Goal: Information Seeking & Learning: Learn about a topic

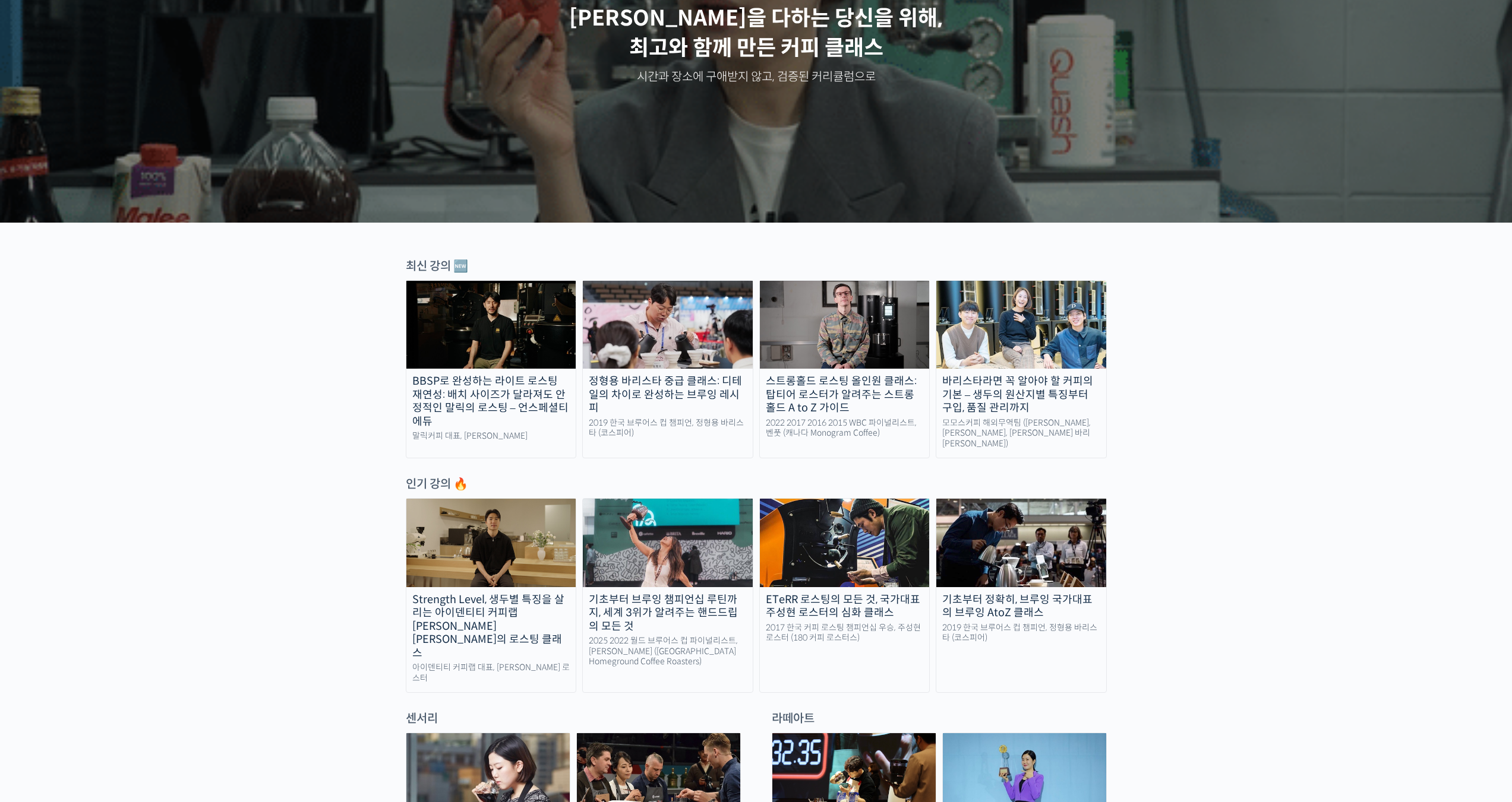
scroll to position [357, 0]
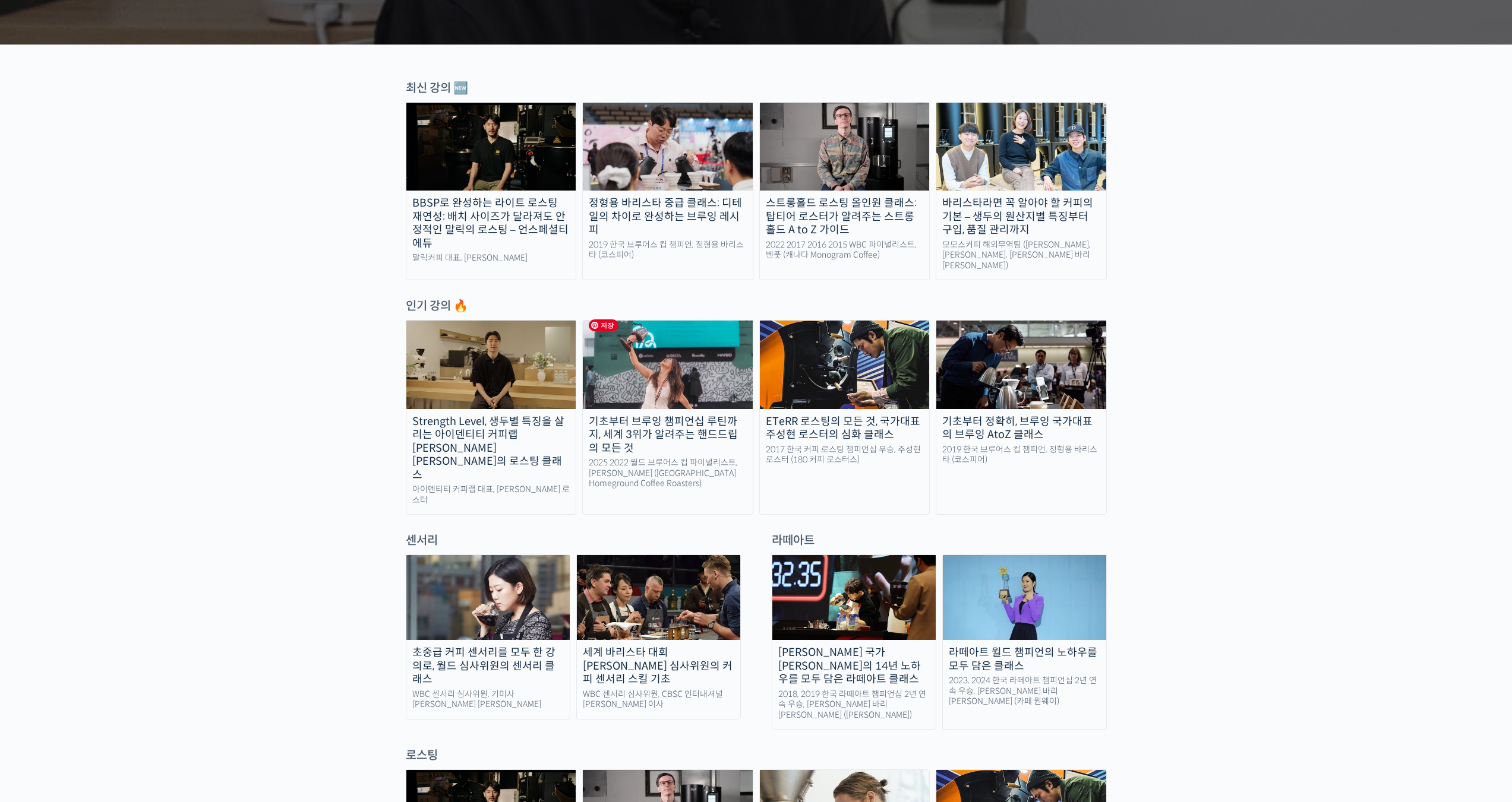
click at [688, 387] on img at bounding box center [668, 364] width 170 height 88
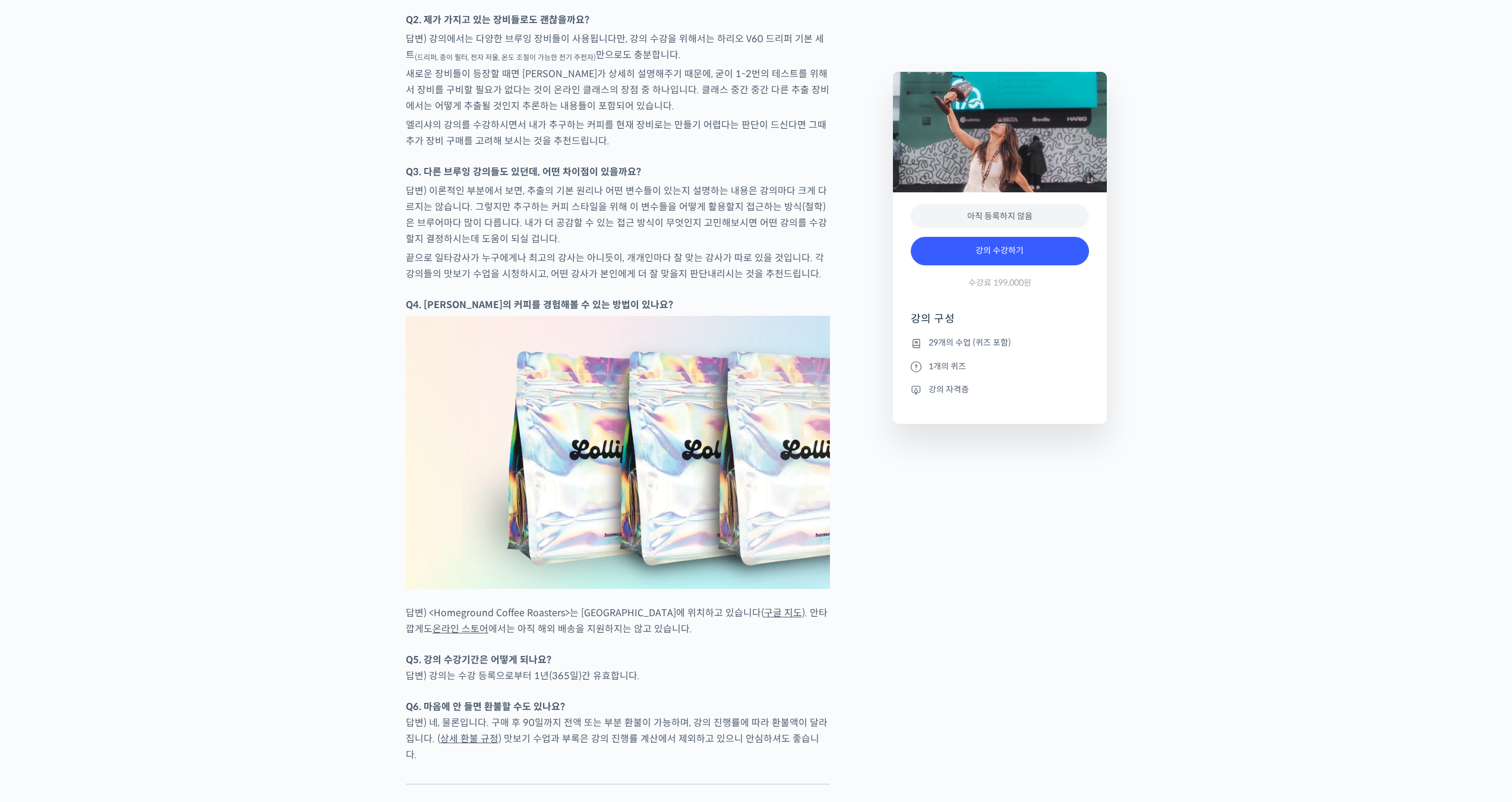
scroll to position [5345, 0]
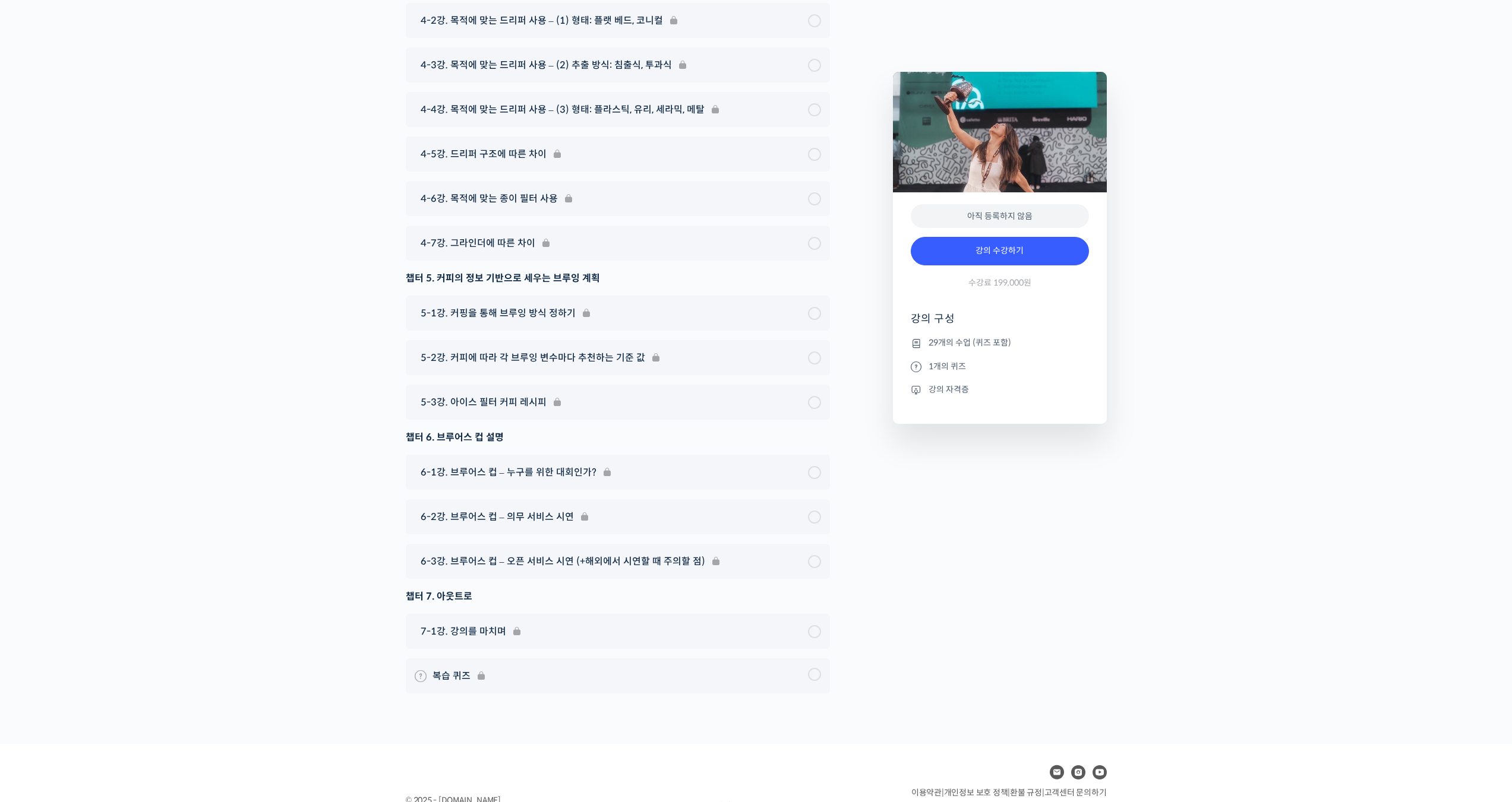
scroll to position [6760, 0]
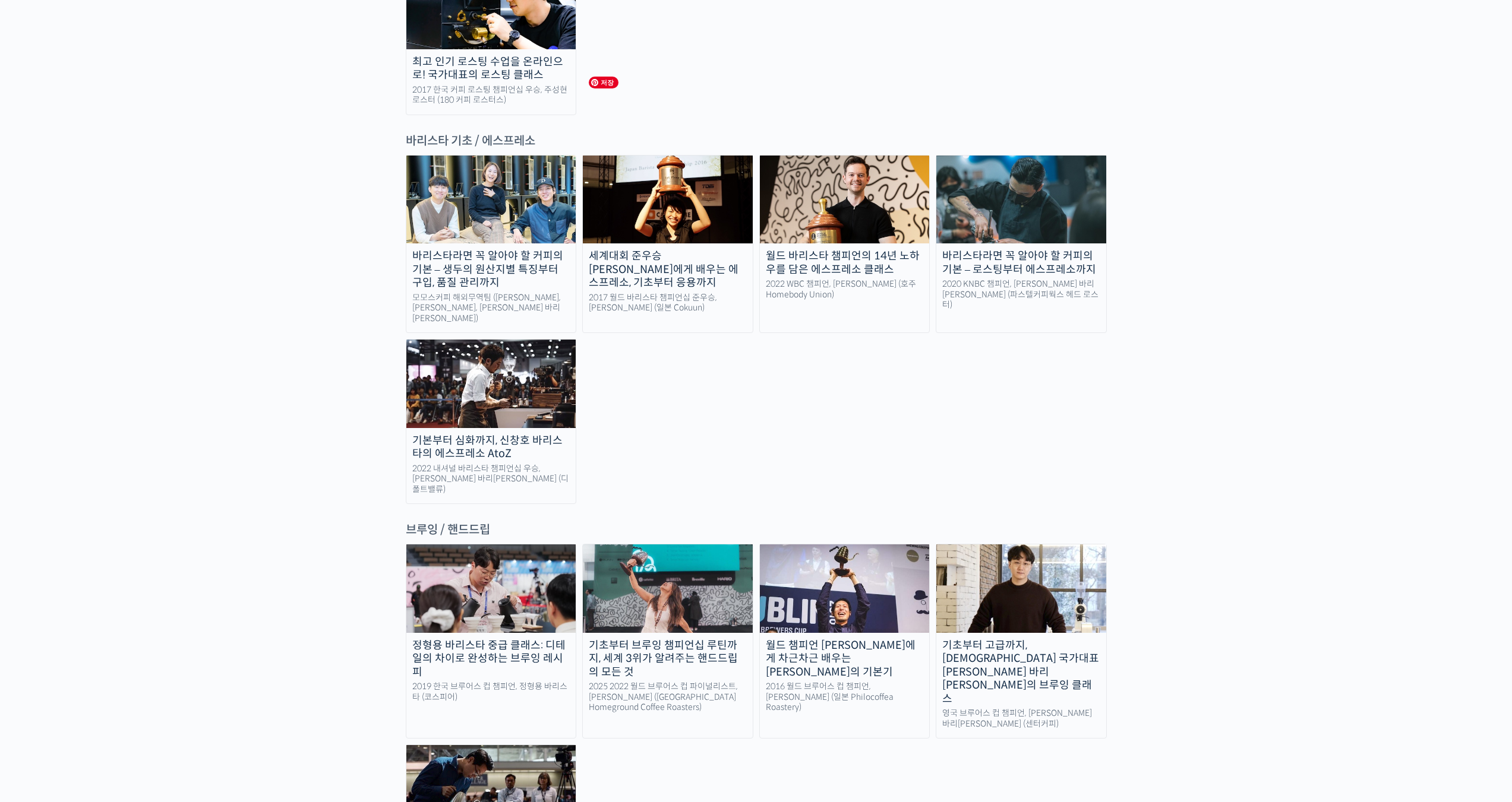
scroll to position [1544, 0]
drag, startPoint x: 865, startPoint y: 511, endPoint x: 848, endPoint y: 484, distance: 31.9
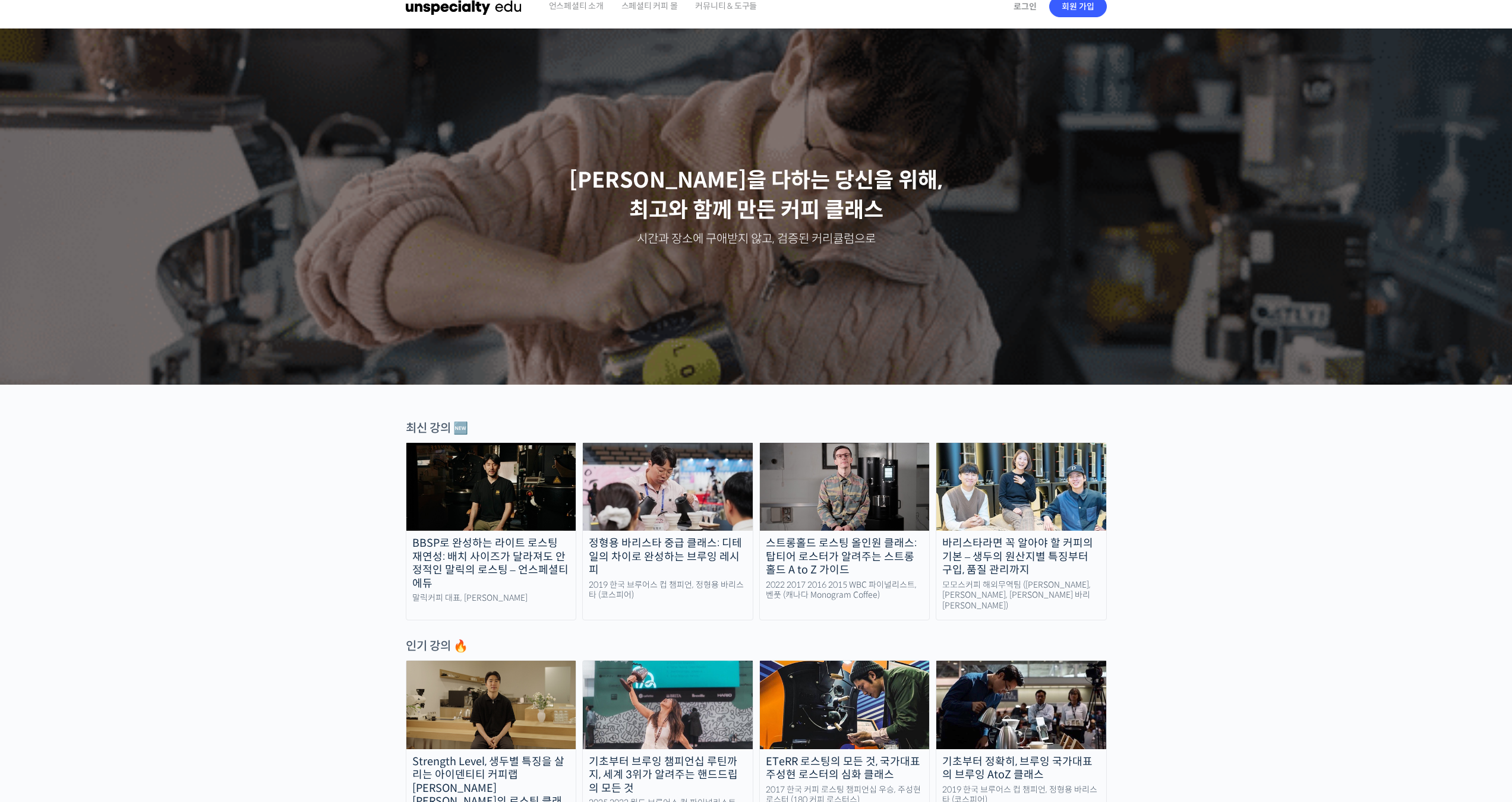
scroll to position [0, 0]
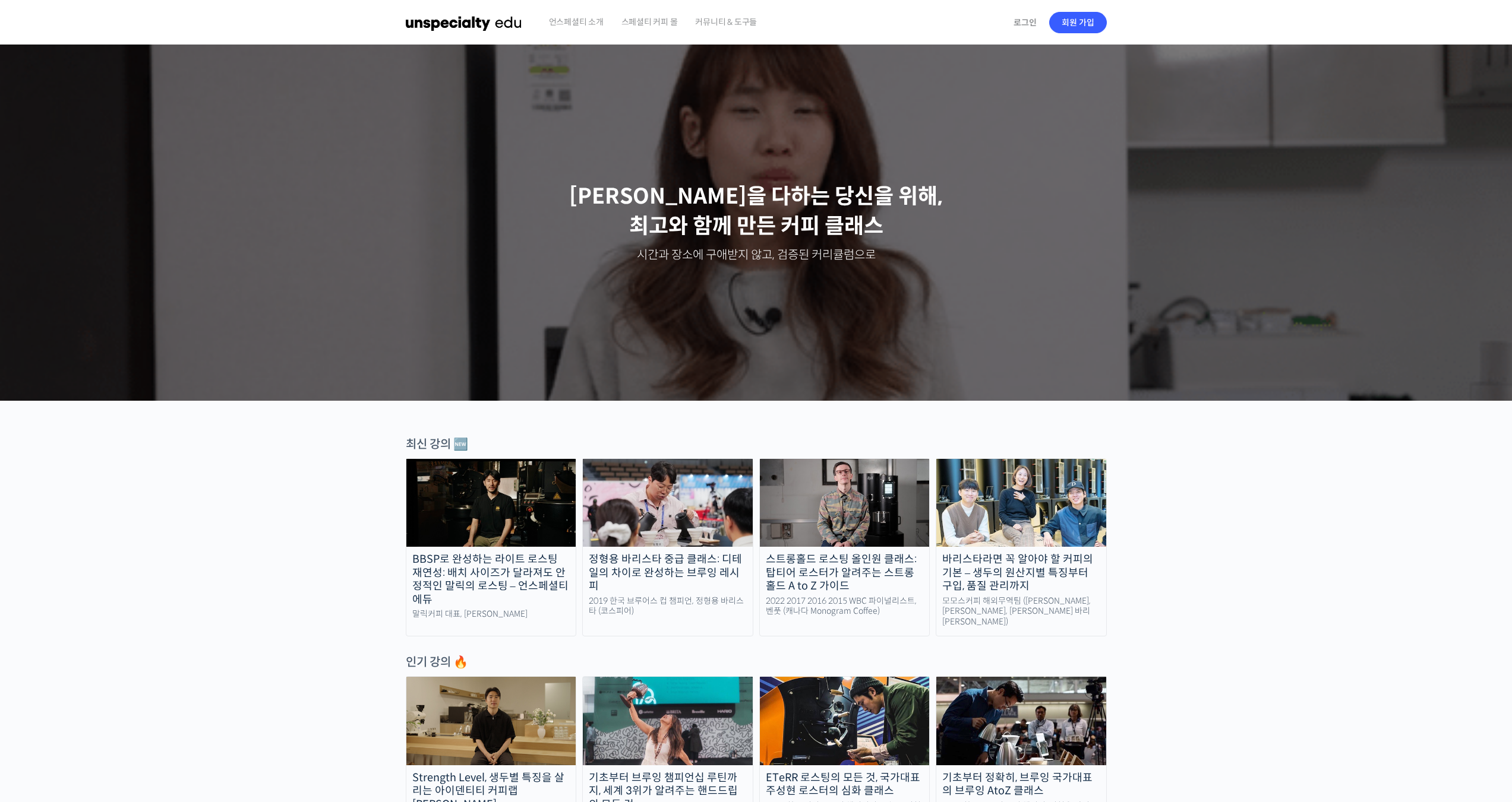
click at [649, 27] on span "스페셜티 커피 몰" at bounding box center [650, 21] width 57 height 45
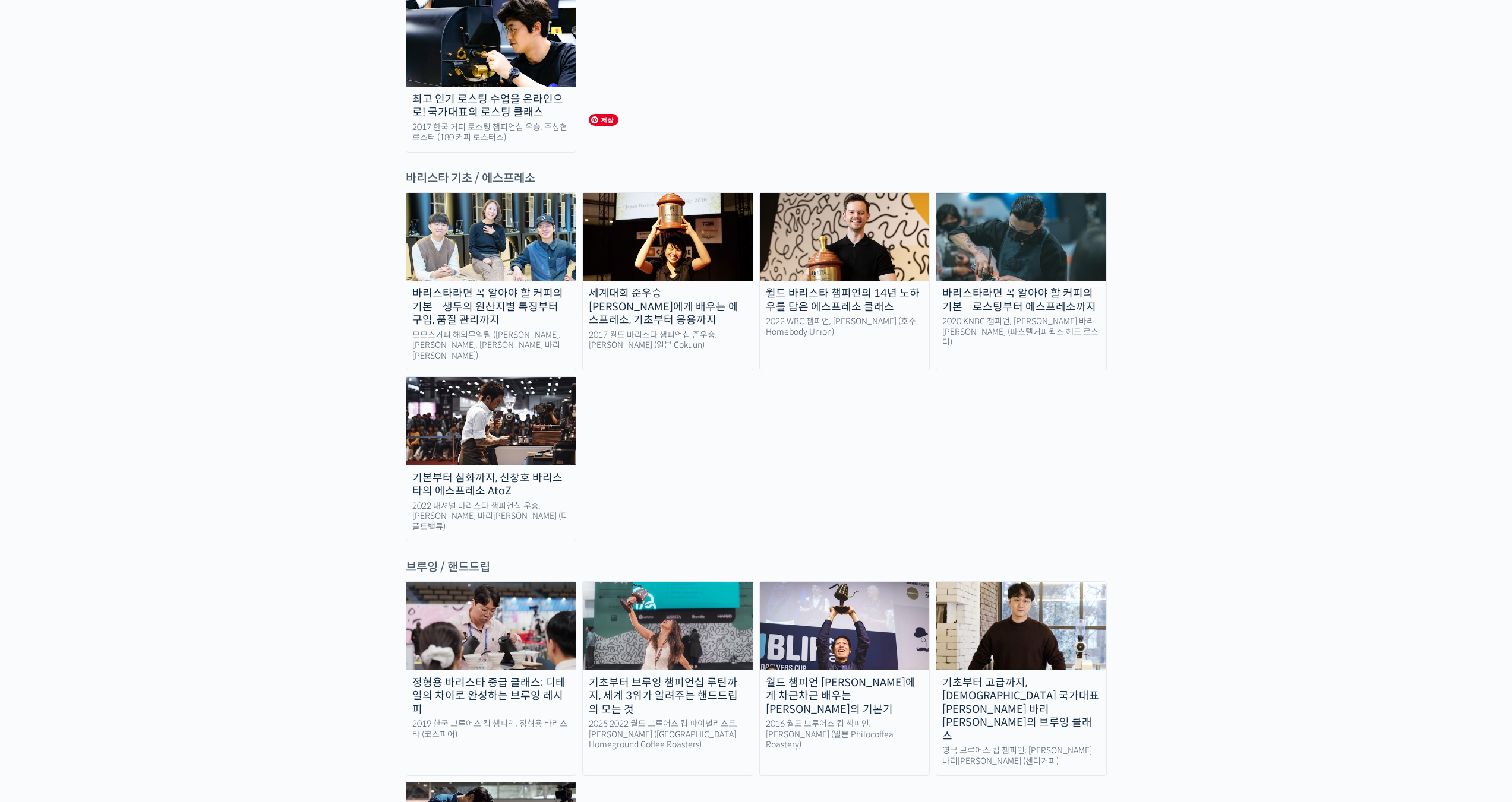
scroll to position [1544, 0]
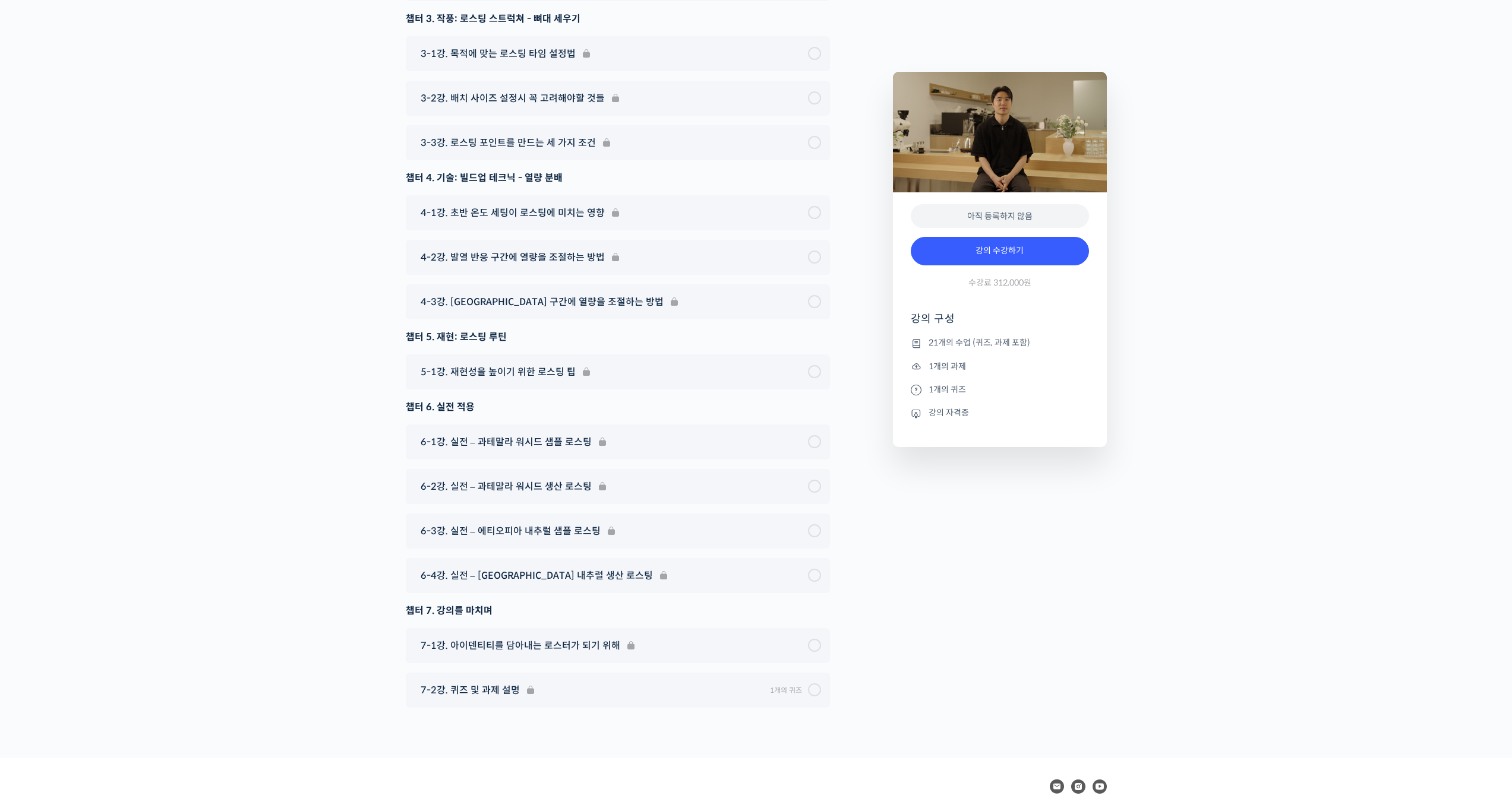
scroll to position [6651, 0]
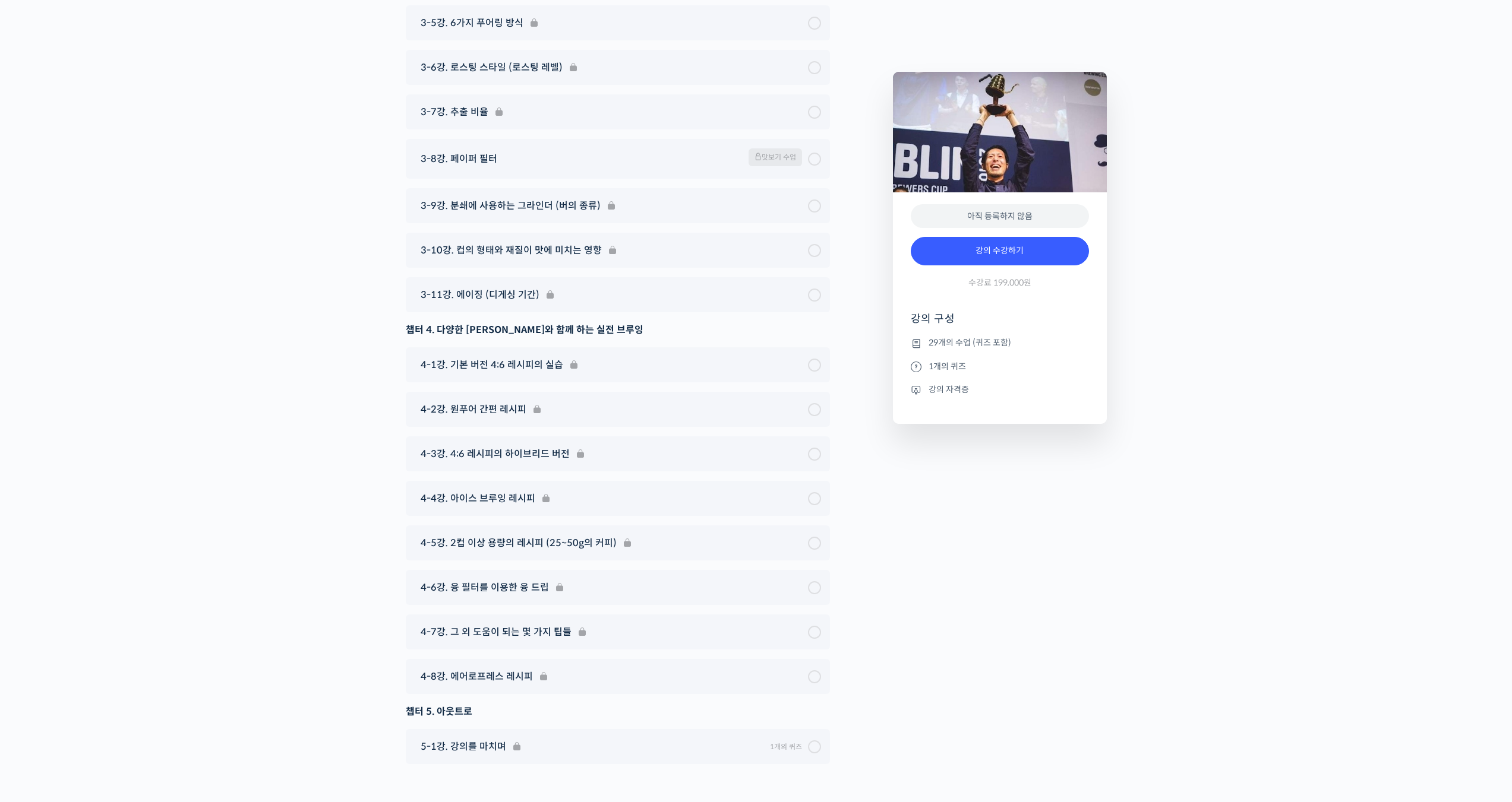
scroll to position [5823, 0]
